Goal: Entertainment & Leisure: Consume media (video, audio)

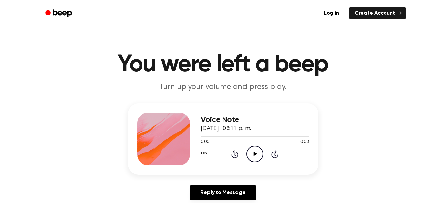
click at [256, 156] on icon "Play Audio" at bounding box center [254, 154] width 17 height 17
click at [253, 147] on icon "Play Audio" at bounding box center [254, 154] width 17 height 17
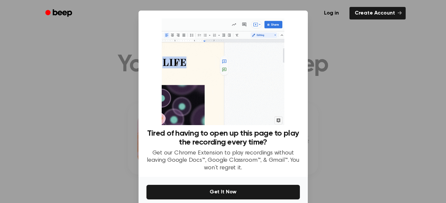
click at [415, 90] on div at bounding box center [223, 101] width 446 height 203
click at [379, 81] on div at bounding box center [223, 101] width 446 height 203
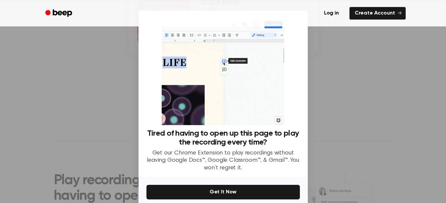
scroll to position [120, 0]
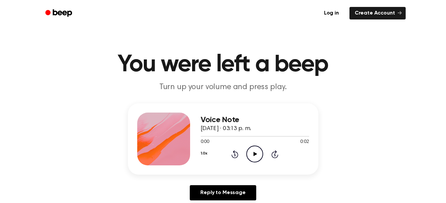
click at [253, 158] on icon "Play Audio" at bounding box center [254, 154] width 17 height 17
